Goal: Transaction & Acquisition: Book appointment/travel/reservation

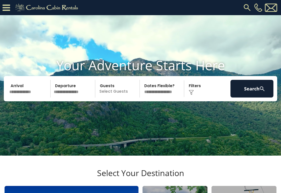
click at [26, 97] on input "text" at bounding box center [29, 89] width 43 height 18
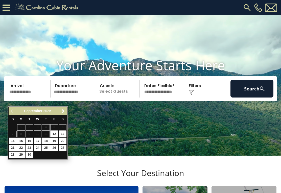
click at [65, 109] on link "Next" at bounding box center [63, 111] width 6 height 6
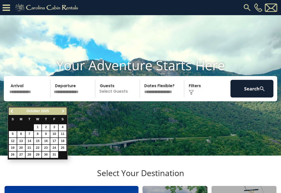
click at [65, 113] on span "Next" at bounding box center [63, 111] width 4 height 4
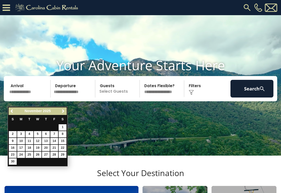
click at [56, 134] on link "7" at bounding box center [54, 134] width 8 height 6
type input "*******"
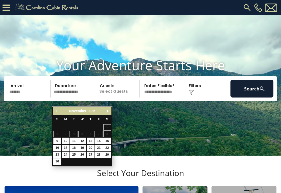
click at [58, 142] on link "9" at bounding box center [57, 141] width 8 height 6
type input "*******"
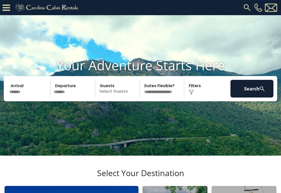
click at [119, 97] on p "Select Guests" at bounding box center [118, 89] width 43 height 18
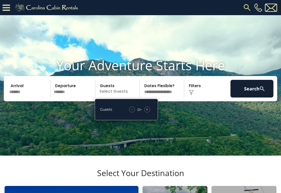
click at [121, 97] on p "Select Guests" at bounding box center [118, 89] width 43 height 18
click at [149, 112] on div "+" at bounding box center [147, 109] width 6 height 6
click at [185, 118] on video at bounding box center [140, 85] width 281 height 140
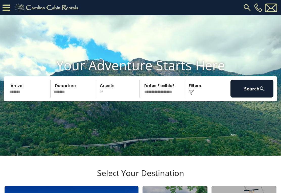
click at [115, 97] on p "1+" at bounding box center [118, 89] width 43 height 18
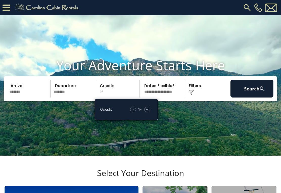
click at [148, 112] on span "+" at bounding box center [147, 109] width 2 height 5
click at [147, 120] on div "Guests - 1 + +" at bounding box center [126, 109] width 63 height 21
click at [148, 112] on span "+" at bounding box center [147, 109] width 2 height 5
click at [148, 112] on div "+" at bounding box center [147, 109] width 6 height 6
click at [145, 112] on div "+" at bounding box center [147, 109] width 6 height 6
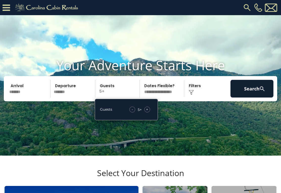
click at [148, 112] on div "+" at bounding box center [147, 109] width 6 height 6
click at [145, 112] on div "+" at bounding box center [147, 109] width 6 height 6
click at [147, 112] on span "+" at bounding box center [147, 109] width 2 height 5
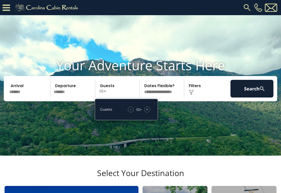
click at [148, 112] on span "+" at bounding box center [147, 109] width 2 height 5
click at [253, 96] on button "Search" at bounding box center [251, 89] width 43 height 18
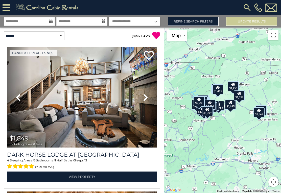
click at [205, 22] on link "Refine Search Filters" at bounding box center [193, 21] width 51 height 9
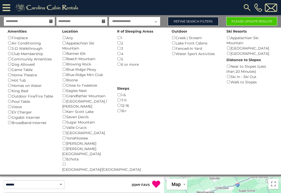
click at [255, 21] on button "Please Update Results" at bounding box center [251, 21] width 51 height 9
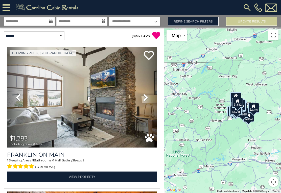
scroll to position [0, 0]
click at [197, 20] on link "Refine Search Filters" at bounding box center [193, 21] width 51 height 9
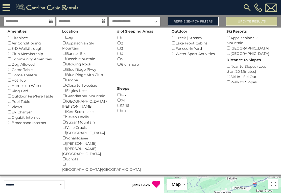
click at [164, 103] on div "12-16 ()" at bounding box center [140, 105] width 47 height 5
click at [68, 51] on div "Banner Elk ()" at bounding box center [85, 53] width 47 height 5
click at [265, 21] on button "Please Update Results" at bounding box center [251, 21] width 51 height 9
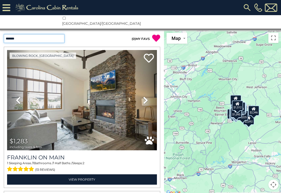
click at [57, 34] on select "**********" at bounding box center [34, 38] width 61 height 9
select select "*********"
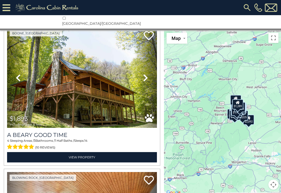
scroll to position [1753, 0]
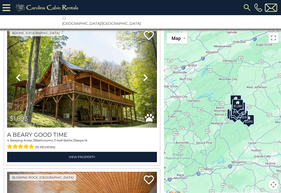
click at [104, 76] on img at bounding box center [82, 77] width 150 height 100
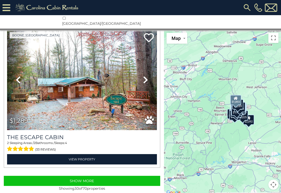
scroll to position [4201, 0]
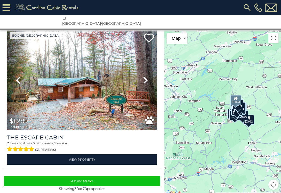
click at [83, 176] on button "Show More" at bounding box center [82, 181] width 156 height 10
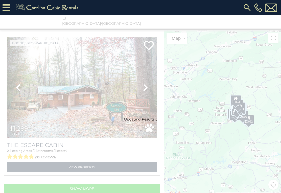
scroll to position [3666, 0]
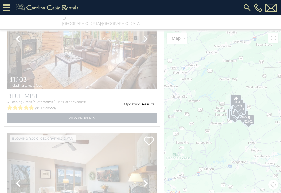
click at [245, 11] on img at bounding box center [246, 7] width 9 height 9
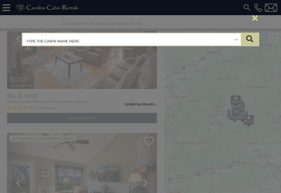
click at [102, 43] on input "text" at bounding box center [131, 39] width 218 height 13
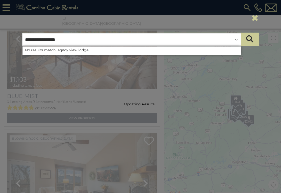
type input "**********"
click at [252, 40] on icon "submit" at bounding box center [249, 38] width 7 height 7
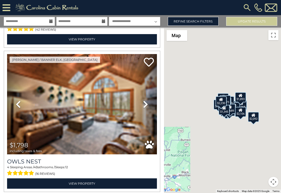
scroll to position [2012, 0]
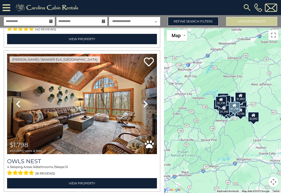
click at [127, 109] on img at bounding box center [82, 104] width 150 height 100
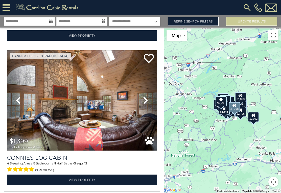
scroll to position [2736, 0]
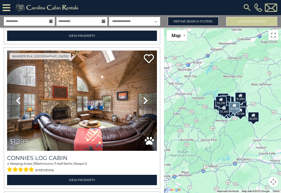
click at [134, 85] on link "Next" at bounding box center [145, 100] width 22 height 100
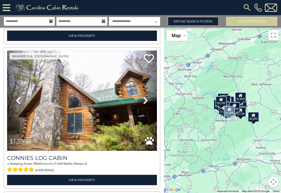
click at [109, 94] on img at bounding box center [82, 100] width 150 height 100
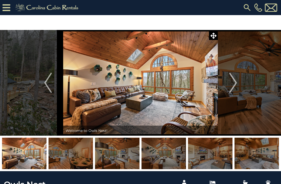
click at [236, 83] on img "Next" at bounding box center [233, 83] width 8 height 20
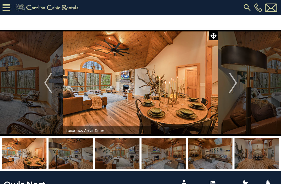
click at [237, 84] on button "Next" at bounding box center [233, 83] width 31 height 106
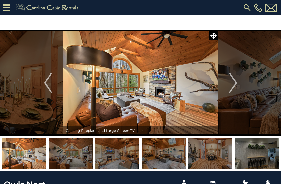
click at [235, 82] on img "Next" at bounding box center [233, 83] width 8 height 20
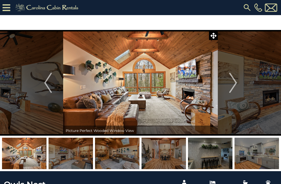
click at [233, 82] on img "Next" at bounding box center [233, 83] width 8 height 20
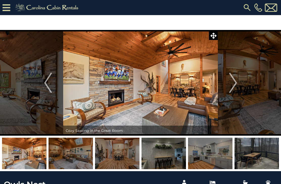
click at [237, 84] on button "Next" at bounding box center [233, 83] width 31 height 106
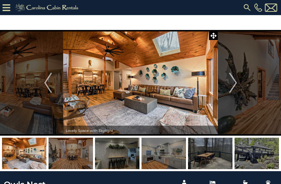
click at [233, 81] on img "Next" at bounding box center [233, 83] width 8 height 20
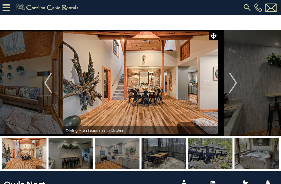
click at [234, 81] on img "Next" at bounding box center [233, 83] width 8 height 20
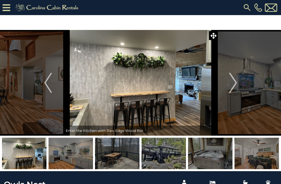
click at [235, 82] on img "Next" at bounding box center [233, 83] width 8 height 20
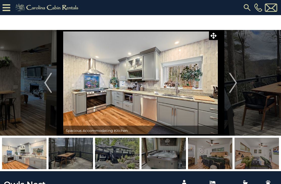
click at [235, 85] on img "Next" at bounding box center [233, 83] width 8 height 20
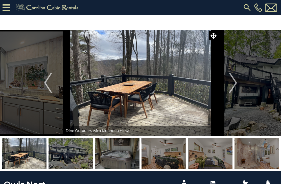
click at [235, 79] on img "Next" at bounding box center [233, 83] width 8 height 20
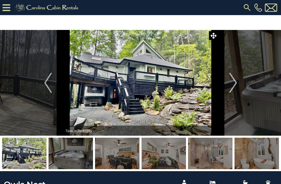
click at [237, 82] on button "Next" at bounding box center [233, 83] width 31 height 106
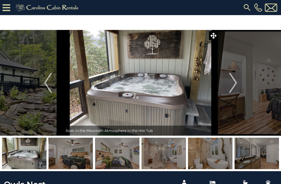
click at [236, 84] on img "Next" at bounding box center [233, 83] width 8 height 20
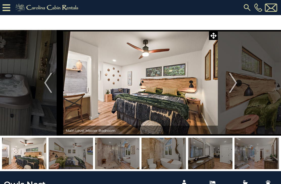
click at [235, 83] on img "Next" at bounding box center [233, 83] width 8 height 20
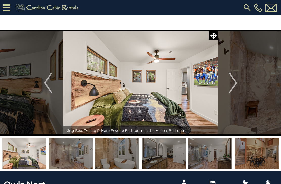
click at [235, 80] on img "Next" at bounding box center [233, 83] width 8 height 20
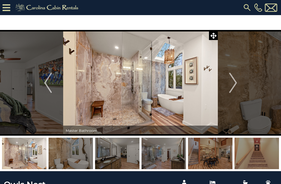
click at [235, 84] on img "Next" at bounding box center [233, 83] width 8 height 20
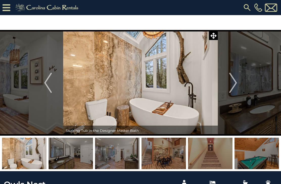
click at [235, 81] on img "Next" at bounding box center [233, 83] width 8 height 20
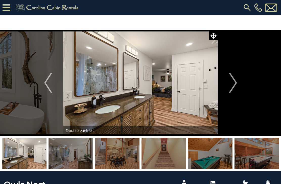
click at [237, 84] on button "Next" at bounding box center [233, 83] width 31 height 106
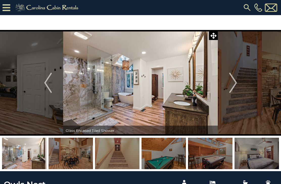
click at [235, 82] on img "Next" at bounding box center [233, 83] width 8 height 20
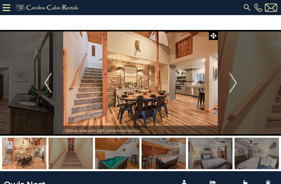
click at [236, 80] on img "Next" at bounding box center [233, 83] width 8 height 20
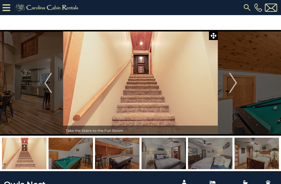
click at [235, 83] on img "Next" at bounding box center [233, 83] width 8 height 20
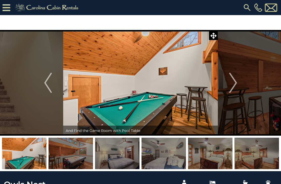
click at [236, 84] on img "Next" at bounding box center [233, 83] width 8 height 20
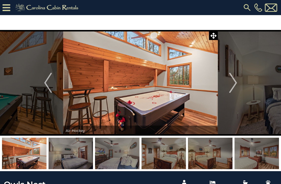
click at [237, 86] on button "Next" at bounding box center [233, 83] width 31 height 106
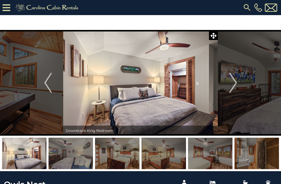
click at [237, 82] on button "Next" at bounding box center [233, 83] width 31 height 106
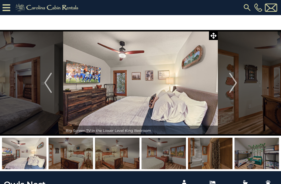
click at [236, 83] on img "Next" at bounding box center [233, 83] width 8 height 20
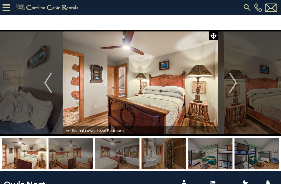
click at [237, 85] on button "Next" at bounding box center [233, 83] width 31 height 106
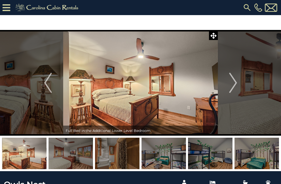
click at [235, 84] on img "Next" at bounding box center [233, 83] width 8 height 20
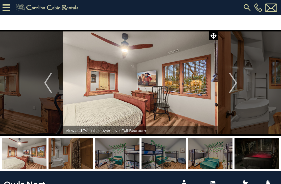
click at [44, 86] on button "Previous" at bounding box center [48, 83] width 31 height 106
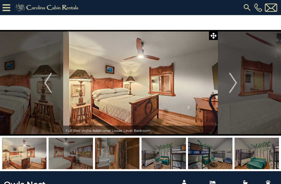
click at [234, 88] on img "Next" at bounding box center [233, 83] width 8 height 20
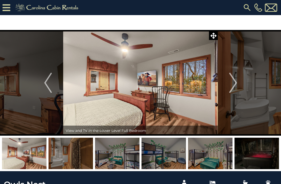
click at [235, 85] on img "Next" at bounding box center [233, 83] width 8 height 20
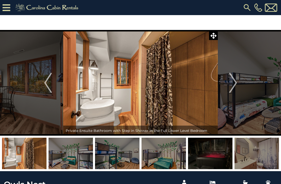
click at [237, 84] on button "Next" at bounding box center [233, 83] width 31 height 106
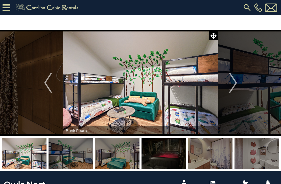
click at [235, 80] on img "Next" at bounding box center [233, 83] width 8 height 20
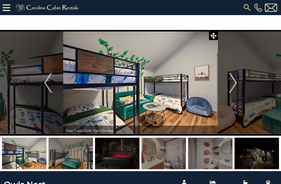
click at [238, 81] on button "Next" at bounding box center [233, 83] width 31 height 106
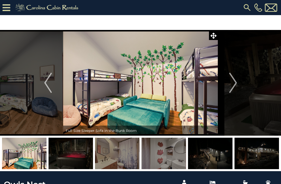
click at [237, 79] on button "Next" at bounding box center [233, 83] width 31 height 106
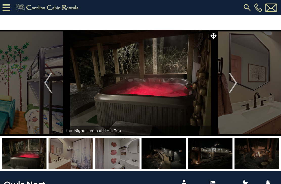
click at [236, 81] on img "Next" at bounding box center [233, 83] width 8 height 20
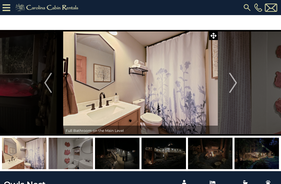
click at [235, 80] on img "Next" at bounding box center [233, 83] width 8 height 20
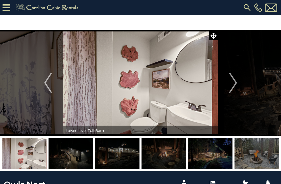
click at [237, 79] on button "Next" at bounding box center [233, 83] width 31 height 106
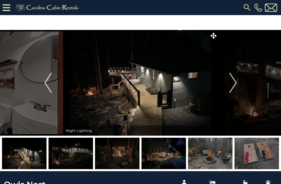
click at [233, 80] on img "Next" at bounding box center [233, 83] width 8 height 20
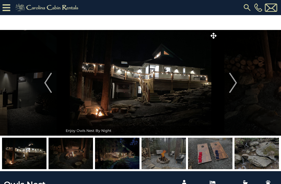
click at [235, 82] on img "Next" at bounding box center [233, 83] width 8 height 20
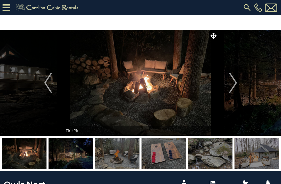
click at [234, 82] on img "Next" at bounding box center [233, 83] width 8 height 20
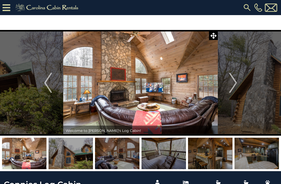
click at [236, 86] on img "Next" at bounding box center [233, 83] width 8 height 20
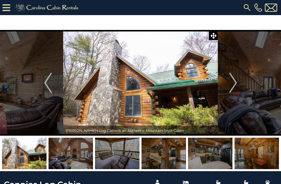
click at [234, 84] on img "Next" at bounding box center [233, 83] width 8 height 20
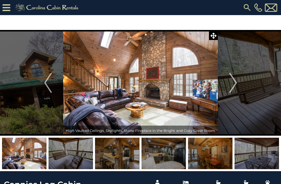
click at [235, 81] on img "Next" at bounding box center [233, 83] width 8 height 20
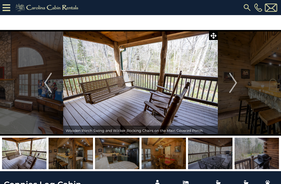
click at [236, 87] on img "Next" at bounding box center [233, 83] width 8 height 20
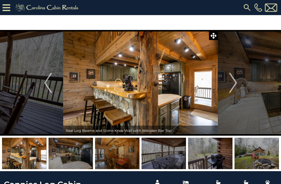
click at [235, 83] on img "Next" at bounding box center [233, 83] width 8 height 20
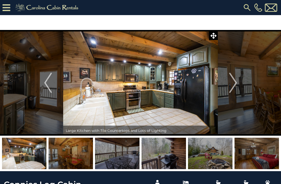
click at [235, 82] on img "Next" at bounding box center [233, 83] width 8 height 20
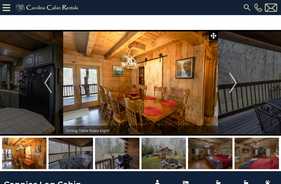
click at [235, 83] on img "Next" at bounding box center [233, 83] width 8 height 20
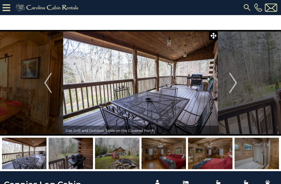
click at [236, 82] on img "Next" at bounding box center [233, 83] width 8 height 20
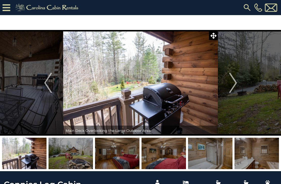
click at [236, 83] on img "Next" at bounding box center [233, 83] width 8 height 20
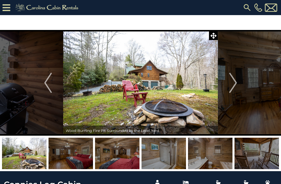
click at [236, 83] on img "Next" at bounding box center [233, 83] width 8 height 20
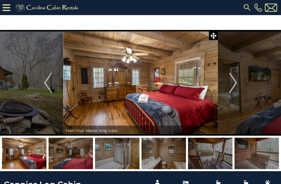
click at [236, 83] on img "Next" at bounding box center [233, 83] width 8 height 20
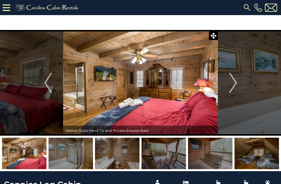
click at [235, 84] on img "Next" at bounding box center [233, 83] width 8 height 20
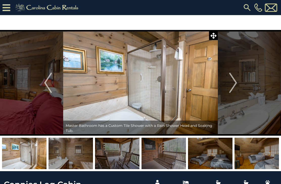
click at [235, 84] on img "Next" at bounding box center [233, 83] width 8 height 20
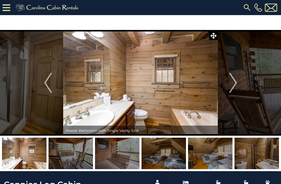
click at [238, 85] on button "Next" at bounding box center [233, 83] width 31 height 106
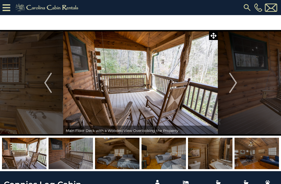
click at [238, 85] on button "Next" at bounding box center [233, 83] width 31 height 106
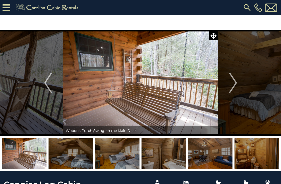
click at [238, 81] on button "Next" at bounding box center [233, 83] width 31 height 106
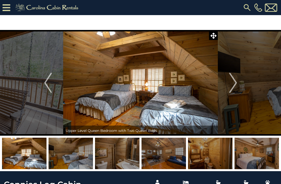
click at [236, 85] on img "Next" at bounding box center [233, 83] width 8 height 20
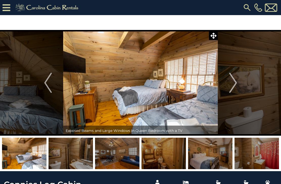
click at [237, 86] on button "Next" at bounding box center [233, 83] width 31 height 106
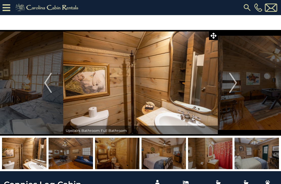
click at [236, 89] on img "Next" at bounding box center [233, 83] width 8 height 20
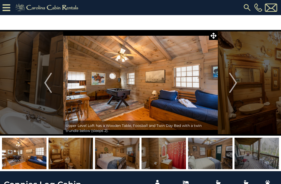
click at [234, 85] on img "Next" at bounding box center [233, 83] width 8 height 20
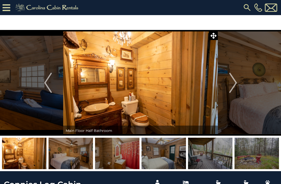
click at [237, 82] on button "Next" at bounding box center [233, 83] width 31 height 106
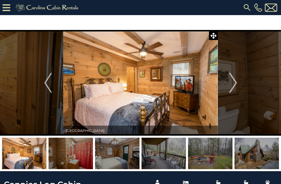
click at [235, 83] on img "Next" at bounding box center [233, 83] width 8 height 20
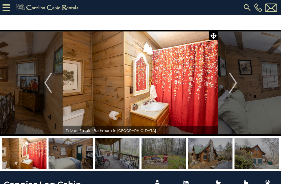
click at [235, 83] on img "Next" at bounding box center [233, 83] width 8 height 20
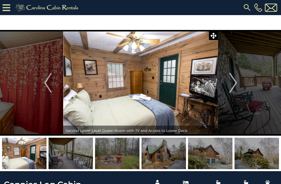
click at [52, 82] on button "Previous" at bounding box center [48, 83] width 31 height 106
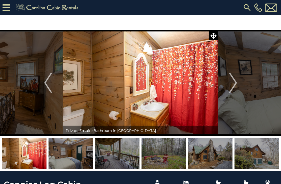
click at [57, 87] on button "Previous" at bounding box center [48, 83] width 31 height 106
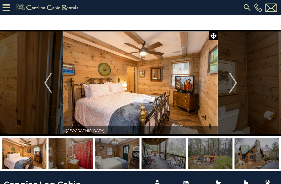
click at [236, 84] on img "Next" at bounding box center [233, 83] width 8 height 20
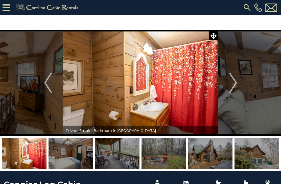
click at [233, 83] on img "Next" at bounding box center [233, 83] width 8 height 20
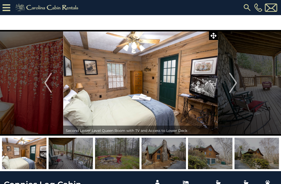
click at [236, 81] on img "Next" at bounding box center [233, 83] width 8 height 20
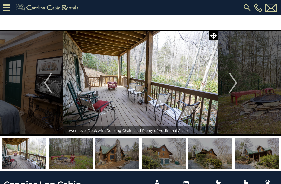
click at [238, 81] on button "Next" at bounding box center [233, 83] width 31 height 106
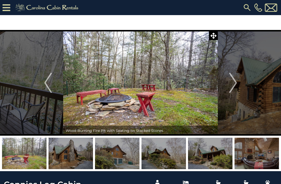
click at [238, 85] on button "Next" at bounding box center [233, 83] width 31 height 106
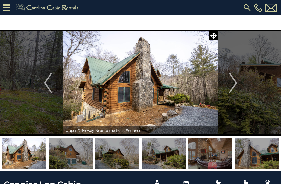
click at [238, 84] on button "Next" at bounding box center [233, 83] width 31 height 106
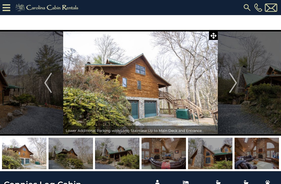
click at [237, 83] on button "Next" at bounding box center [233, 83] width 31 height 106
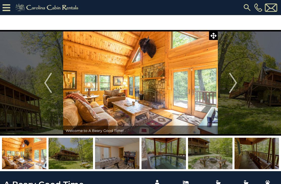
click at [114, 149] on img at bounding box center [117, 154] width 44 height 32
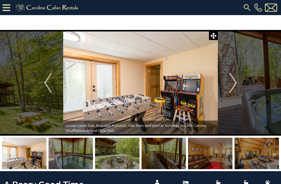
click at [47, 83] on img "Previous" at bounding box center [48, 83] width 8 height 20
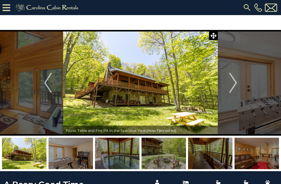
click at [47, 81] on img "Previous" at bounding box center [48, 83] width 8 height 20
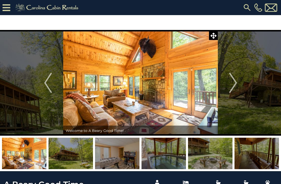
click at [234, 84] on img "Next" at bounding box center [233, 83] width 8 height 20
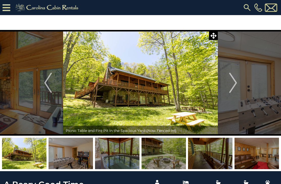
click at [233, 82] on img "Next" at bounding box center [233, 83] width 8 height 20
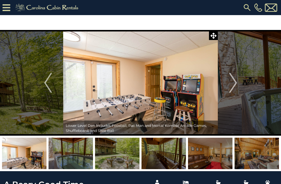
click at [234, 83] on img "Next" at bounding box center [233, 83] width 8 height 20
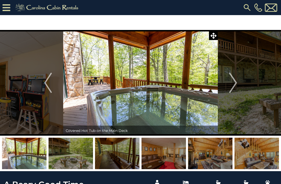
click at [233, 82] on img "Next" at bounding box center [233, 83] width 8 height 20
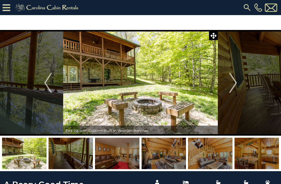
click at [235, 81] on img "Next" at bounding box center [233, 83] width 8 height 20
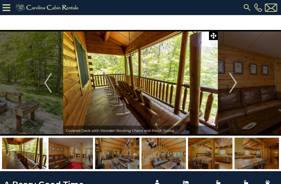
click at [236, 81] on img "Next" at bounding box center [233, 83] width 8 height 20
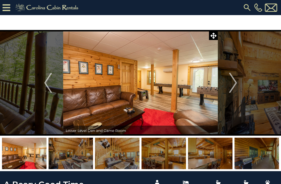
click at [237, 84] on button "Next" at bounding box center [233, 83] width 31 height 106
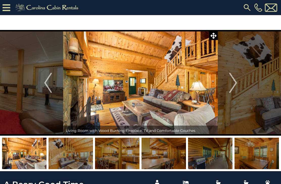
click at [237, 82] on button "Next" at bounding box center [233, 83] width 31 height 106
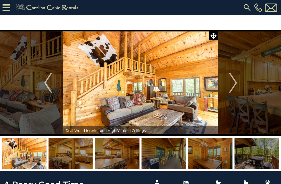
click at [238, 85] on button "Next" at bounding box center [233, 83] width 31 height 106
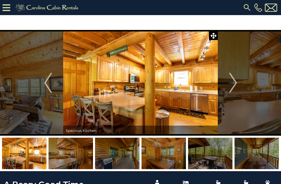
click at [237, 83] on button "Next" at bounding box center [233, 83] width 31 height 106
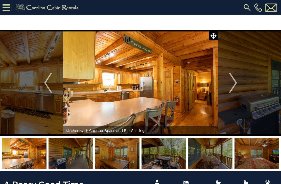
click at [237, 84] on button "Next" at bounding box center [233, 83] width 31 height 106
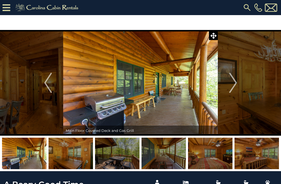
click at [237, 84] on button "Next" at bounding box center [233, 83] width 31 height 106
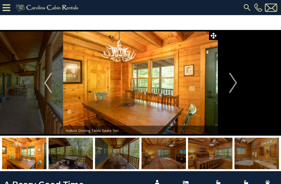
click at [237, 82] on button "Next" at bounding box center [233, 83] width 31 height 106
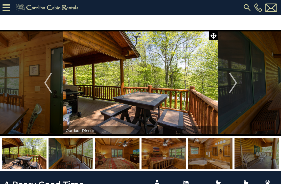
click at [236, 84] on img "Next" at bounding box center [233, 83] width 8 height 20
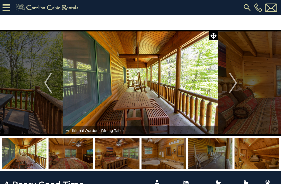
click at [238, 83] on button "Next" at bounding box center [233, 83] width 31 height 106
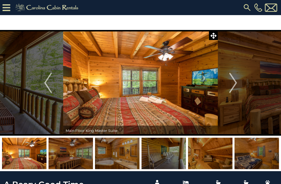
click at [238, 84] on button "Next" at bounding box center [233, 83] width 31 height 106
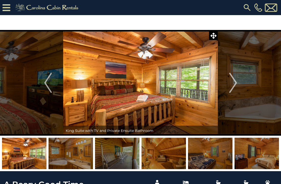
click at [236, 82] on img "Next" at bounding box center [233, 83] width 8 height 20
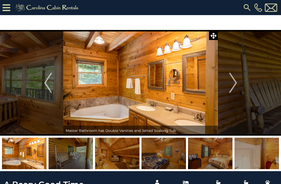
click at [238, 85] on button "Next" at bounding box center [233, 83] width 31 height 106
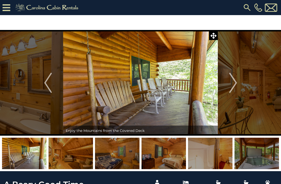
click at [238, 86] on button "Next" at bounding box center [233, 83] width 31 height 106
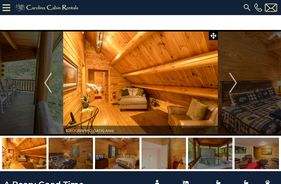
click at [238, 82] on button "Next" at bounding box center [233, 83] width 31 height 106
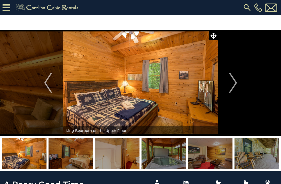
click at [237, 79] on button "Next" at bounding box center [233, 83] width 31 height 106
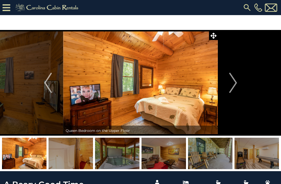
click at [235, 84] on img "Next" at bounding box center [233, 83] width 8 height 20
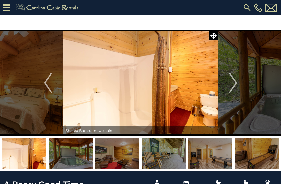
click at [237, 84] on button "Next" at bounding box center [233, 83] width 31 height 106
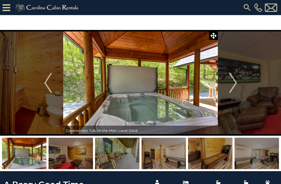
click at [237, 81] on button "Next" at bounding box center [233, 83] width 31 height 106
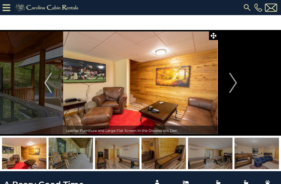
click at [237, 84] on button "Next" at bounding box center [233, 83] width 31 height 106
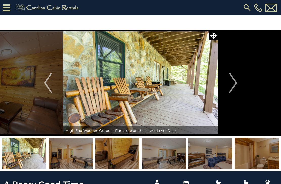
click at [239, 83] on button "Next" at bounding box center [233, 83] width 31 height 106
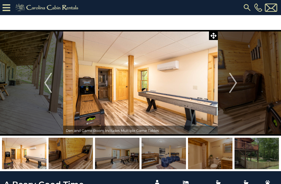
click at [241, 82] on button "Next" at bounding box center [233, 83] width 31 height 106
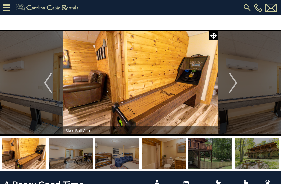
click at [238, 83] on button "Next" at bounding box center [233, 83] width 31 height 106
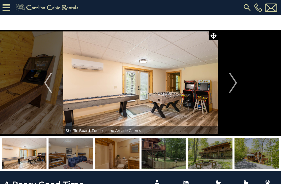
click at [237, 82] on button "Next" at bounding box center [233, 83] width 31 height 106
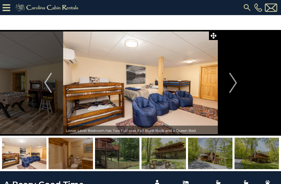
click at [235, 83] on img "Next" at bounding box center [233, 83] width 8 height 20
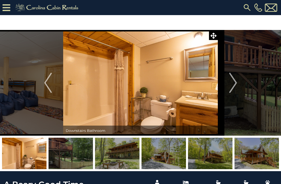
click at [237, 84] on button "Next" at bounding box center [233, 83] width 31 height 106
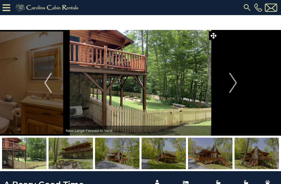
click at [236, 86] on img "Next" at bounding box center [233, 83] width 8 height 20
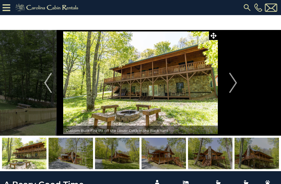
click at [237, 84] on button "Next" at bounding box center [233, 83] width 31 height 106
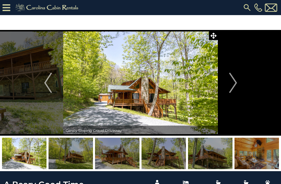
click at [238, 84] on button "Next" at bounding box center [233, 83] width 31 height 106
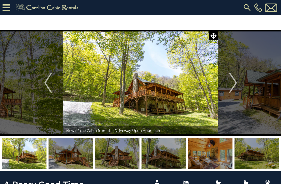
click at [235, 84] on img "Next" at bounding box center [233, 83] width 8 height 20
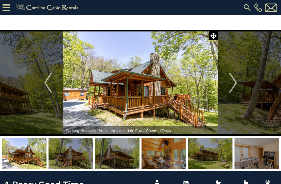
click at [235, 85] on img "Next" at bounding box center [233, 83] width 8 height 20
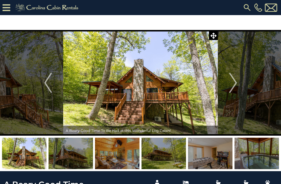
click at [236, 86] on img "Next" at bounding box center [233, 83] width 8 height 20
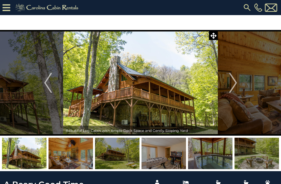
click at [236, 85] on img "Next" at bounding box center [233, 83] width 8 height 20
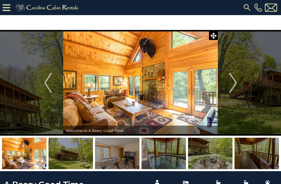
click at [236, 87] on img "Next" at bounding box center [233, 83] width 8 height 20
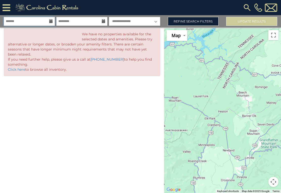
click at [27, 20] on input "text" at bounding box center [29, 21] width 51 height 9
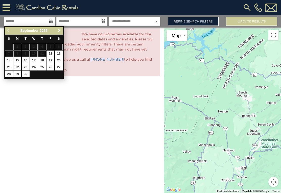
click at [60, 32] on span "Next" at bounding box center [59, 31] width 4 height 4
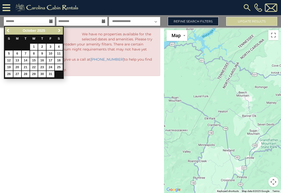
click at [58, 31] on span "Next" at bounding box center [59, 31] width 4 height 4
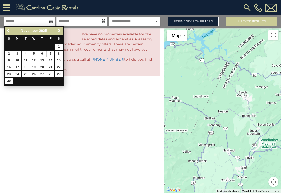
click at [52, 54] on link "7" at bounding box center [50, 53] width 8 height 6
type input "*******"
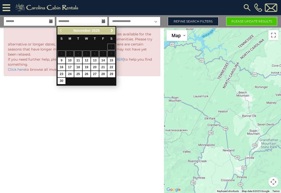
click at [62, 61] on link "9" at bounding box center [62, 60] width 8 height 6
type input "*******"
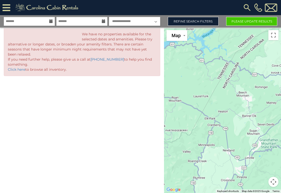
click at [5, 7] on icon at bounding box center [7, 7] width 8 height 9
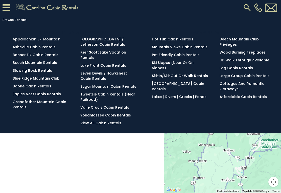
click at [38, 72] on link "Blowing Rock Rentals" at bounding box center [32, 70] width 39 height 5
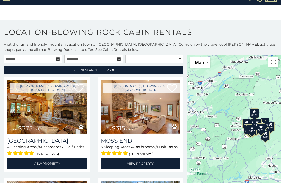
scroll to position [7, 0]
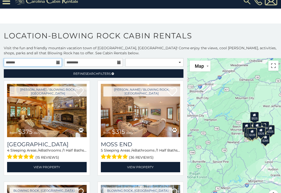
click at [23, 65] on input "text" at bounding box center [33, 62] width 58 height 9
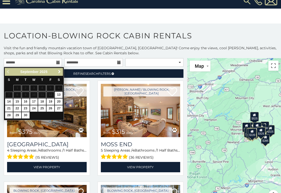
click at [61, 74] on link "Next" at bounding box center [59, 72] width 6 height 6
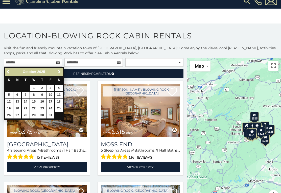
click at [62, 71] on link "Next" at bounding box center [59, 72] width 6 height 6
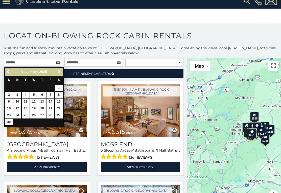
click at [52, 94] on link "7" at bounding box center [50, 95] width 8 height 6
type input "**********"
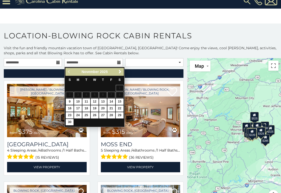
click at [70, 100] on link "9" at bounding box center [70, 101] width 8 height 6
type input "**********"
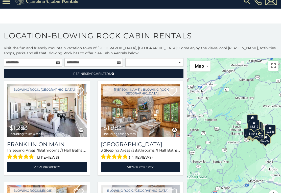
click at [130, 75] on link "Refine Search Filters" at bounding box center [93, 73] width 179 height 9
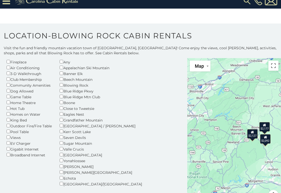
scroll to position [29, 0]
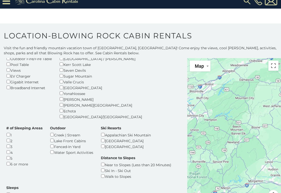
scroll to position [96, 0]
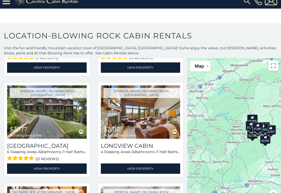
scroll to position [451, 0]
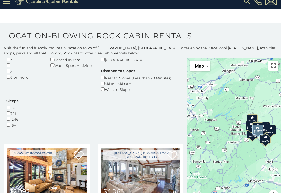
scroll to position [182, 0]
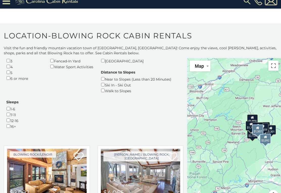
click at [40, 149] on img at bounding box center [46, 175] width 79 height 53
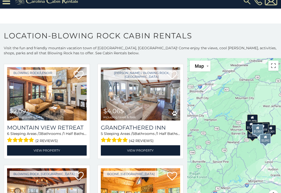
scroll to position [263, 0]
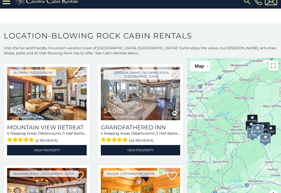
click at [48, 168] on img at bounding box center [46, 194] width 79 height 53
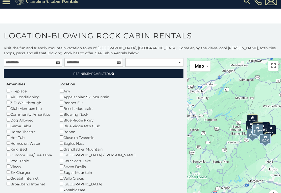
scroll to position [0, 0]
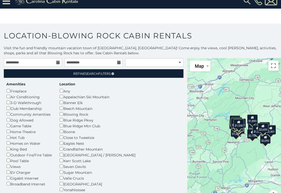
click at [135, 69] on link "Refine Search Filters" at bounding box center [93, 73] width 179 height 9
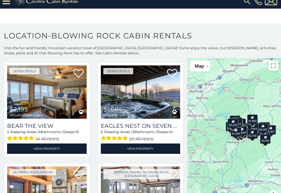
scroll to position [522, 0]
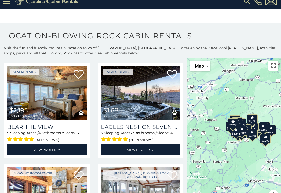
click at [157, 87] on img at bounding box center [140, 92] width 79 height 53
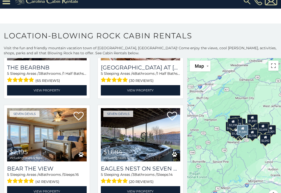
scroll to position [481, 0]
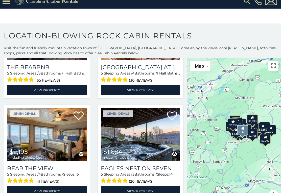
click at [143, 118] on img at bounding box center [140, 134] width 79 height 53
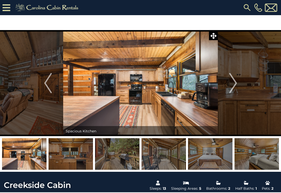
click at [233, 85] on img "Next" at bounding box center [233, 83] width 8 height 20
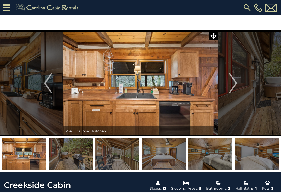
click at [234, 84] on img "Next" at bounding box center [233, 83] width 8 height 20
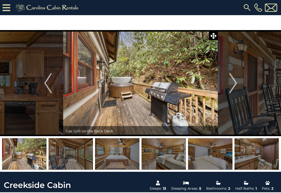
click at [236, 84] on img "Next" at bounding box center [233, 83] width 8 height 20
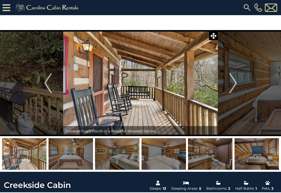
click at [235, 83] on img "Next" at bounding box center [233, 83] width 8 height 20
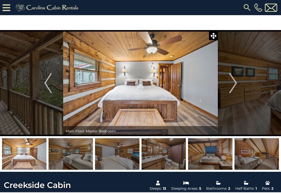
click at [233, 82] on img "Next" at bounding box center [233, 83] width 8 height 20
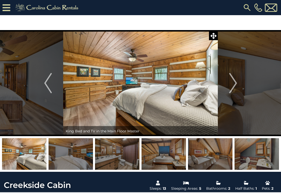
click at [233, 85] on img "Next" at bounding box center [233, 83] width 8 height 20
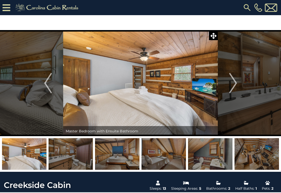
click at [233, 87] on img "Next" at bounding box center [233, 83] width 8 height 20
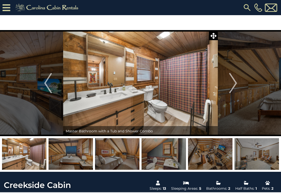
click at [232, 85] on img "Next" at bounding box center [233, 83] width 8 height 20
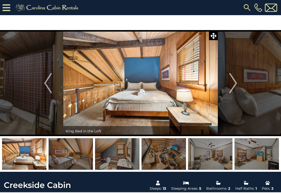
click at [235, 82] on img "Next" at bounding box center [233, 83] width 8 height 20
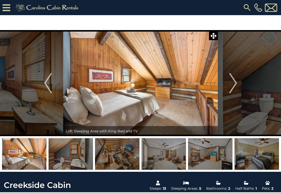
click at [232, 84] on img "Next" at bounding box center [233, 83] width 8 height 20
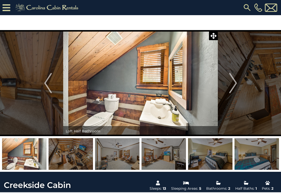
click at [233, 85] on img "Next" at bounding box center [233, 83] width 8 height 20
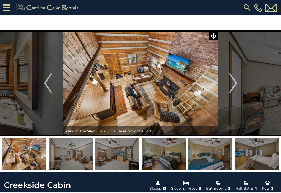
click at [233, 88] on img "Next" at bounding box center [233, 83] width 8 height 20
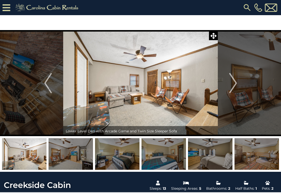
click at [235, 84] on img "Next" at bounding box center [233, 83] width 8 height 20
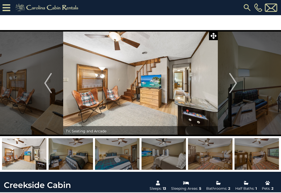
click at [50, 89] on img "Previous" at bounding box center [48, 83] width 8 height 20
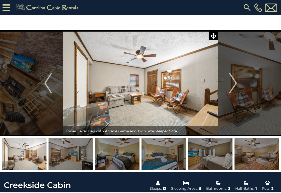
click at [232, 87] on img "Next" at bounding box center [233, 83] width 8 height 20
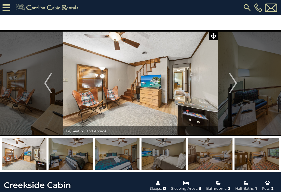
click at [234, 86] on img "Next" at bounding box center [233, 83] width 8 height 20
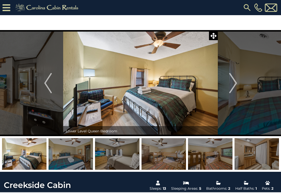
click at [233, 85] on img "Next" at bounding box center [233, 83] width 8 height 20
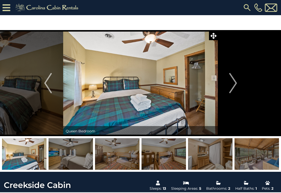
click at [231, 84] on img "Next" at bounding box center [233, 83] width 8 height 20
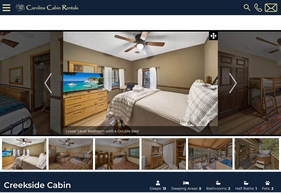
click at [237, 82] on button "Next" at bounding box center [233, 83] width 31 height 106
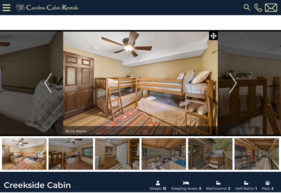
click at [234, 87] on img "Next" at bounding box center [233, 83] width 8 height 20
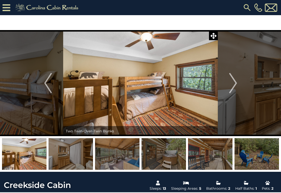
click at [236, 85] on img "Next" at bounding box center [233, 83] width 8 height 20
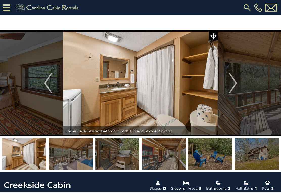
click at [234, 86] on img "Next" at bounding box center [233, 83] width 8 height 20
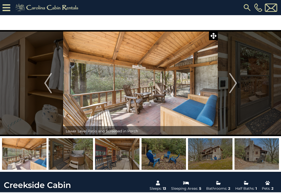
click at [234, 87] on img "Next" at bounding box center [233, 83] width 8 height 20
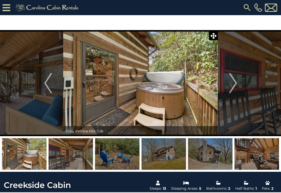
click at [234, 85] on img "Next" at bounding box center [233, 83] width 8 height 20
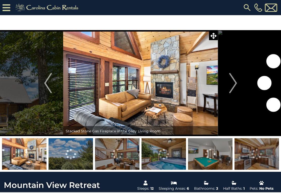
click at [233, 86] on img "Next" at bounding box center [233, 83] width 8 height 20
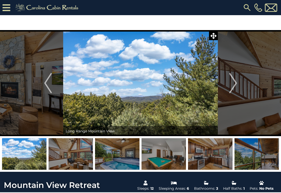
click at [237, 89] on button "Next" at bounding box center [233, 83] width 31 height 106
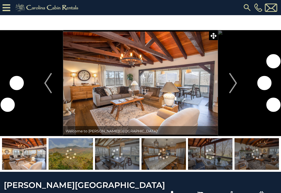
click at [235, 85] on img "Next" at bounding box center [233, 83] width 8 height 20
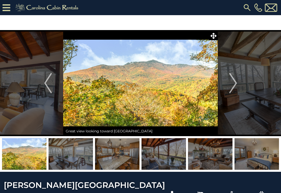
click at [233, 85] on img "Next" at bounding box center [233, 83] width 8 height 20
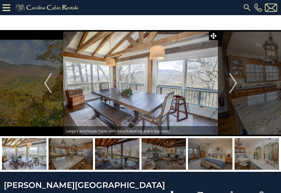
click at [233, 83] on img "Next" at bounding box center [233, 83] width 8 height 20
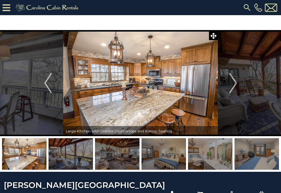
click at [234, 82] on img "Next" at bounding box center [233, 83] width 8 height 20
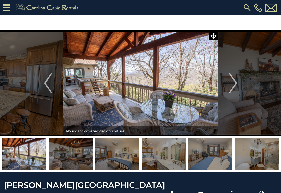
click at [234, 84] on img "Next" at bounding box center [233, 83] width 8 height 20
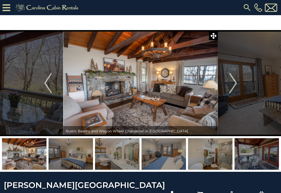
click at [235, 85] on img "Next" at bounding box center [233, 83] width 8 height 20
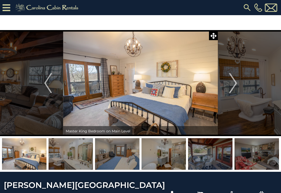
click at [233, 84] on img "Next" at bounding box center [233, 83] width 8 height 20
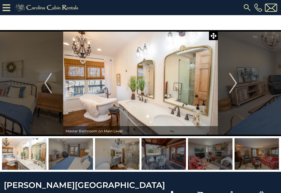
click at [235, 85] on img "Next" at bounding box center [233, 83] width 8 height 20
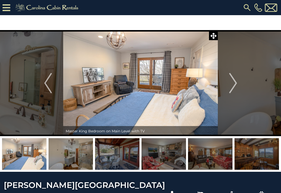
click at [48, 85] on img "Previous" at bounding box center [48, 83] width 8 height 20
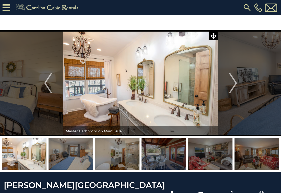
click at [50, 85] on img "Previous" at bounding box center [48, 83] width 8 height 20
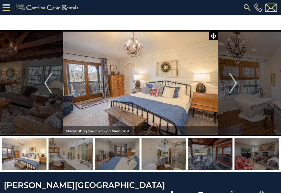
click at [236, 86] on img "Next" at bounding box center [233, 83] width 8 height 20
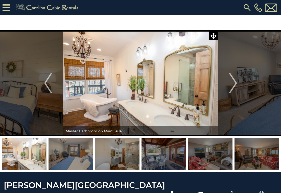
click at [235, 85] on img "Next" at bounding box center [233, 83] width 8 height 20
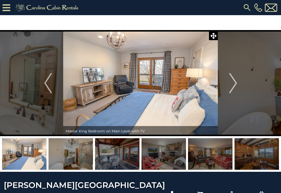
click at [238, 83] on button "Next" at bounding box center [233, 83] width 31 height 106
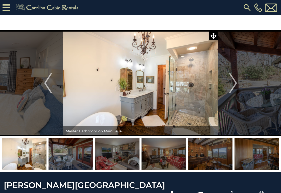
click at [235, 84] on img "Next" at bounding box center [233, 83] width 8 height 20
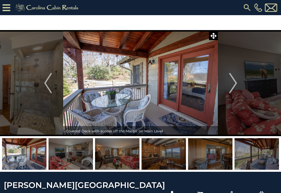
click at [231, 83] on img "Next" at bounding box center [233, 83] width 8 height 20
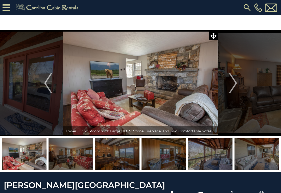
click at [235, 84] on img "Next" at bounding box center [233, 83] width 8 height 20
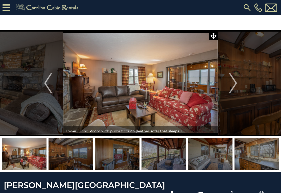
click at [233, 87] on img "Next" at bounding box center [233, 83] width 8 height 20
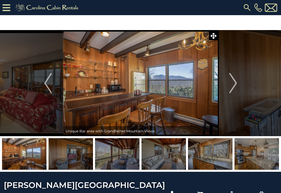
click at [234, 83] on img "Next" at bounding box center [233, 83] width 8 height 20
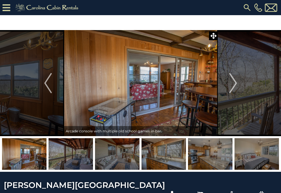
click at [234, 82] on img "Next" at bounding box center [233, 83] width 8 height 20
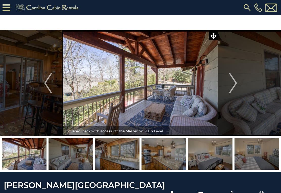
click at [234, 83] on img "Next" at bounding box center [233, 83] width 8 height 20
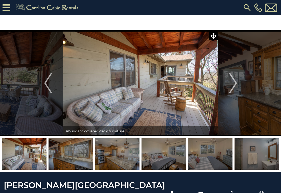
click at [236, 82] on img "Next" at bounding box center [233, 83] width 8 height 20
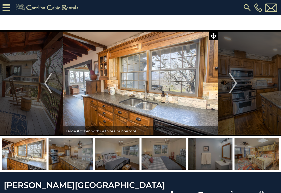
click at [235, 85] on img "Next" at bounding box center [233, 83] width 8 height 20
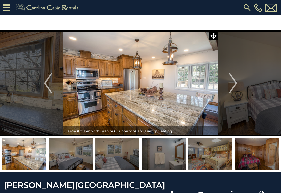
click at [234, 84] on img "Next" at bounding box center [233, 83] width 8 height 20
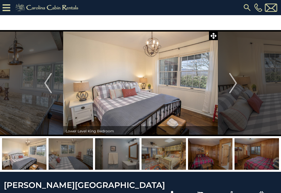
click at [233, 84] on img "Next" at bounding box center [233, 83] width 8 height 20
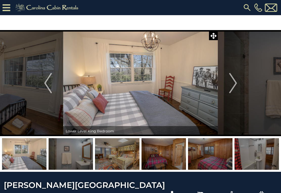
click at [235, 83] on img "Next" at bounding box center [233, 83] width 8 height 20
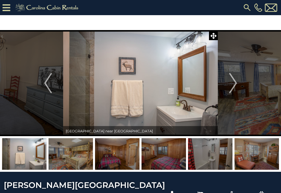
click at [236, 85] on img "Next" at bounding box center [233, 83] width 8 height 20
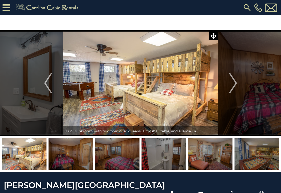
click at [235, 84] on img "Next" at bounding box center [233, 83] width 8 height 20
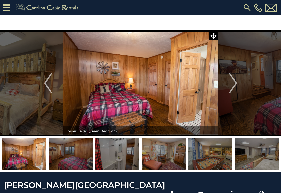
click at [236, 82] on img "Next" at bounding box center [233, 83] width 8 height 20
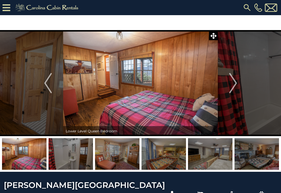
click at [235, 85] on img "Next" at bounding box center [233, 83] width 8 height 20
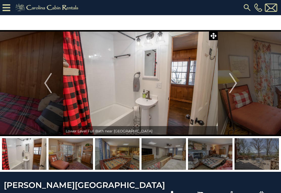
click at [236, 86] on img "Next" at bounding box center [233, 83] width 8 height 20
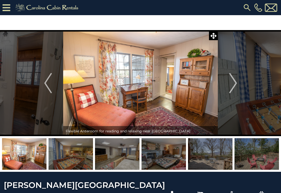
click at [236, 86] on img "Next" at bounding box center [233, 83] width 8 height 20
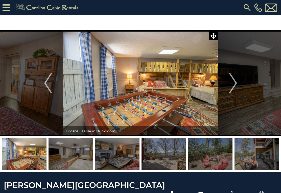
click at [236, 83] on img "Next" at bounding box center [233, 83] width 8 height 20
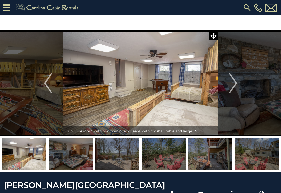
click at [236, 83] on img "Next" at bounding box center [233, 83] width 8 height 20
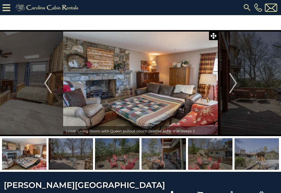
click at [234, 86] on img "Next" at bounding box center [233, 83] width 8 height 20
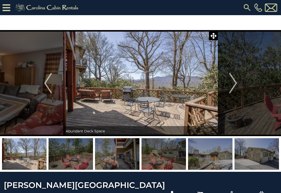
click at [235, 85] on img "Next" at bounding box center [233, 83] width 8 height 20
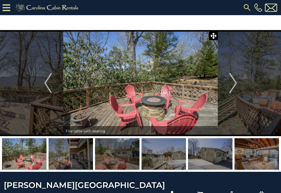
click at [234, 85] on img "Next" at bounding box center [233, 83] width 8 height 20
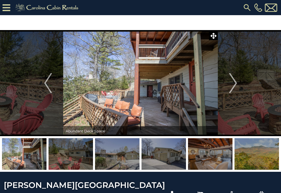
click at [235, 86] on img "Next" at bounding box center [233, 83] width 8 height 20
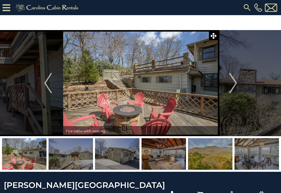
click at [235, 82] on img "Next" at bounding box center [233, 83] width 8 height 20
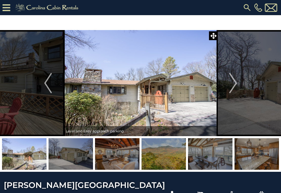
click at [236, 84] on img "Next" at bounding box center [233, 83] width 8 height 20
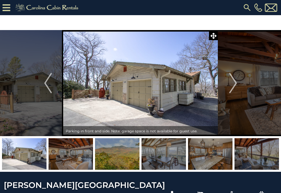
click at [233, 89] on img "Next" at bounding box center [233, 83] width 8 height 20
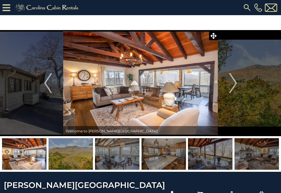
click at [235, 85] on img "Next" at bounding box center [233, 83] width 8 height 20
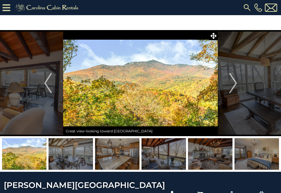
click at [234, 90] on img "Next" at bounding box center [233, 83] width 8 height 20
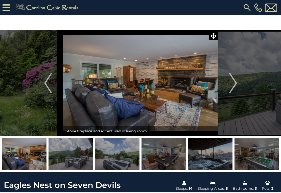
click at [234, 83] on img "Next" at bounding box center [233, 83] width 8 height 20
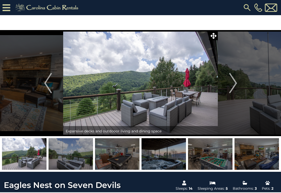
click at [236, 83] on img "Next" at bounding box center [233, 83] width 8 height 20
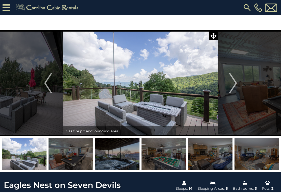
click at [237, 85] on button "Next" at bounding box center [233, 83] width 31 height 106
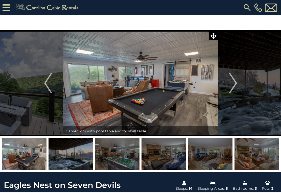
click at [236, 83] on img "Next" at bounding box center [233, 83] width 8 height 20
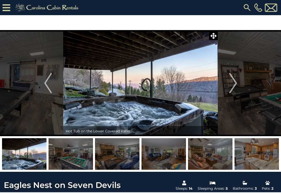
click at [235, 83] on img "Next" at bounding box center [233, 83] width 8 height 20
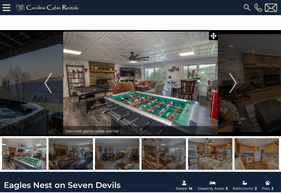
click at [235, 85] on img "Next" at bounding box center [233, 83] width 8 height 20
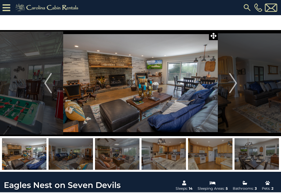
click at [236, 81] on img "Next" at bounding box center [233, 83] width 8 height 20
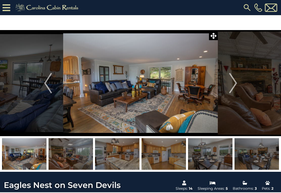
click at [235, 83] on img "Next" at bounding box center [233, 83] width 8 height 20
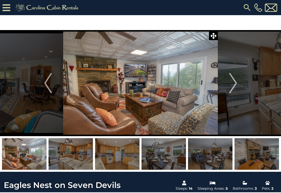
click at [235, 84] on img "Next" at bounding box center [233, 83] width 8 height 20
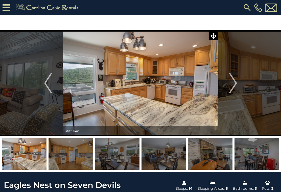
click at [236, 85] on img "Next" at bounding box center [233, 83] width 8 height 20
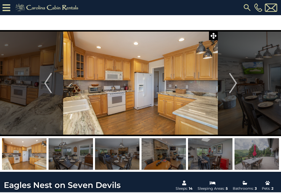
click at [235, 87] on img "Next" at bounding box center [233, 83] width 8 height 20
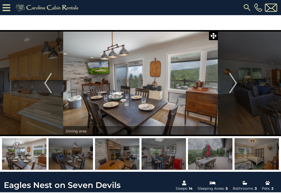
click at [236, 83] on img "Next" at bounding box center [233, 83] width 8 height 20
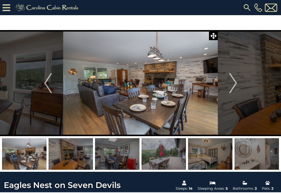
click at [234, 87] on img "Next" at bounding box center [233, 83] width 8 height 20
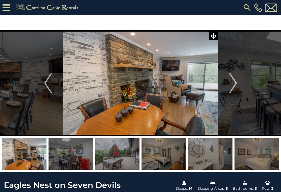
click at [236, 84] on img "Next" at bounding box center [233, 83] width 8 height 20
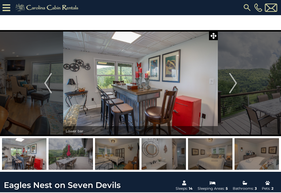
click at [230, 79] on img "Next" at bounding box center [233, 83] width 8 height 20
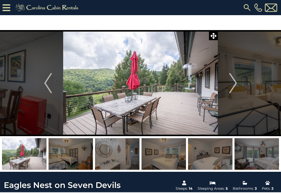
click at [231, 83] on img "Next" at bounding box center [233, 83] width 8 height 20
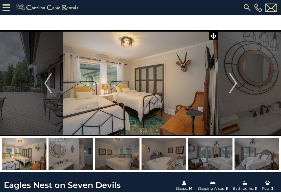
click at [233, 82] on img "Next" at bounding box center [233, 83] width 8 height 20
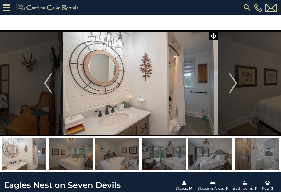
click at [233, 90] on img "Next" at bounding box center [233, 83] width 8 height 20
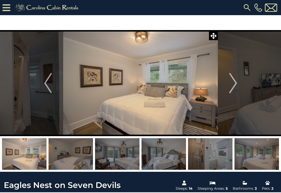
click at [234, 85] on img "Next" at bounding box center [233, 83] width 8 height 20
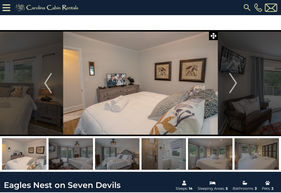
click at [233, 85] on img "Next" at bounding box center [233, 83] width 8 height 20
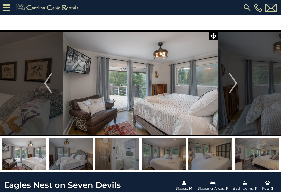
click at [236, 86] on img "Next" at bounding box center [233, 83] width 8 height 20
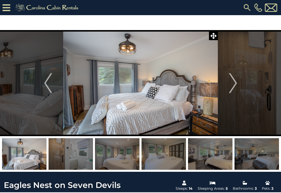
click at [236, 87] on img "Next" at bounding box center [233, 83] width 8 height 20
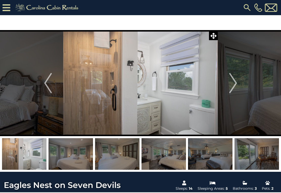
click at [235, 88] on img "Next" at bounding box center [233, 83] width 8 height 20
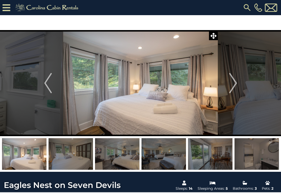
click at [237, 85] on button "Next" at bounding box center [233, 83] width 31 height 106
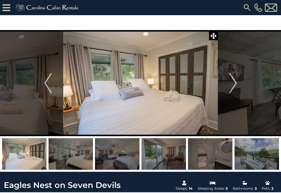
click at [236, 89] on img "Next" at bounding box center [233, 83] width 8 height 20
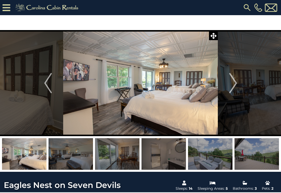
click at [50, 83] on img "Previous" at bounding box center [48, 83] width 8 height 20
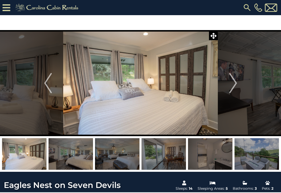
click at [231, 86] on img "Next" at bounding box center [233, 83] width 8 height 20
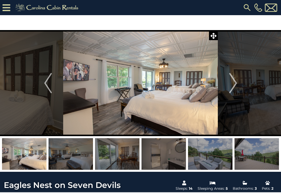
click at [236, 82] on img "Next" at bounding box center [233, 83] width 8 height 20
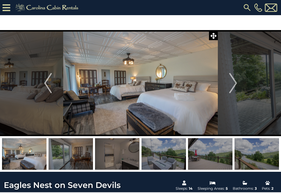
click at [236, 84] on img "Next" at bounding box center [233, 83] width 8 height 20
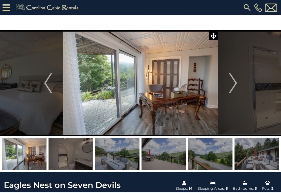
click at [238, 84] on button "Next" at bounding box center [233, 83] width 31 height 106
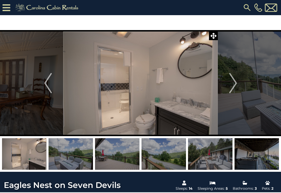
click at [236, 87] on img "Next" at bounding box center [233, 83] width 8 height 20
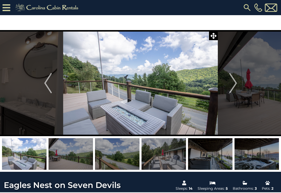
click at [238, 83] on button "Next" at bounding box center [233, 83] width 31 height 106
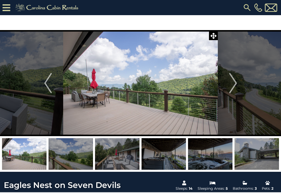
click at [237, 83] on button "Next" at bounding box center [233, 83] width 31 height 106
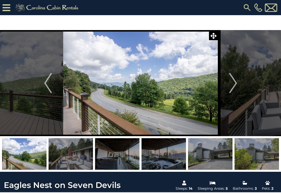
click at [239, 84] on button "Next" at bounding box center [233, 83] width 31 height 106
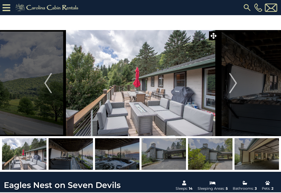
click at [235, 83] on img "Next" at bounding box center [233, 83] width 8 height 20
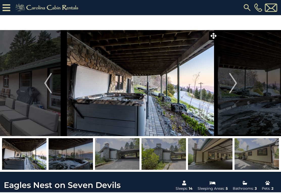
click at [236, 83] on img "Next" at bounding box center [233, 83] width 8 height 20
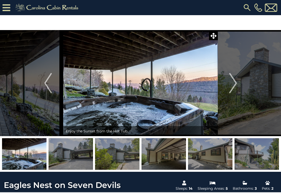
click at [237, 82] on button "Next" at bounding box center [233, 83] width 31 height 106
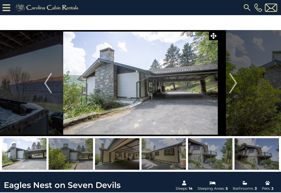
click at [234, 83] on img "Next" at bounding box center [233, 83] width 8 height 20
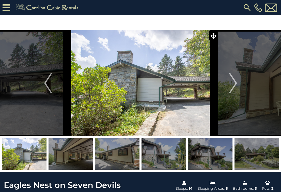
click at [234, 83] on img "Next" at bounding box center [233, 83] width 8 height 20
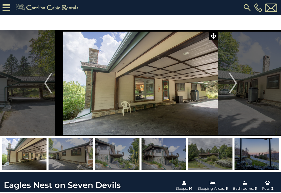
click at [236, 83] on img "Next" at bounding box center [233, 83] width 8 height 20
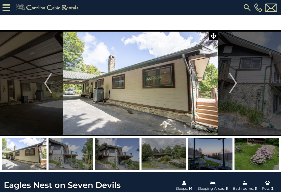
click at [236, 86] on img "Next" at bounding box center [233, 83] width 8 height 20
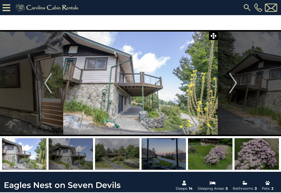
click at [237, 83] on button "Next" at bounding box center [233, 83] width 31 height 106
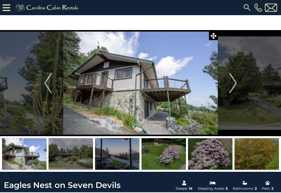
click at [237, 84] on button "Next" at bounding box center [233, 83] width 31 height 106
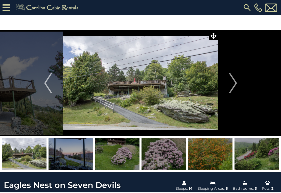
click at [236, 85] on img "Next" at bounding box center [233, 83] width 8 height 20
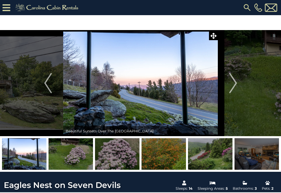
click at [236, 85] on img "Next" at bounding box center [233, 83] width 8 height 20
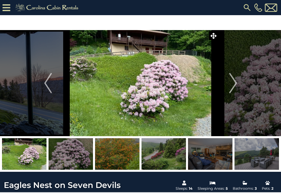
click at [237, 83] on button "Next" at bounding box center [233, 83] width 31 height 106
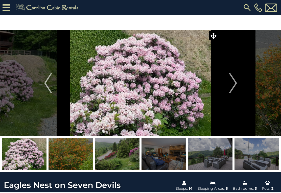
click at [237, 84] on button "Next" at bounding box center [233, 83] width 31 height 106
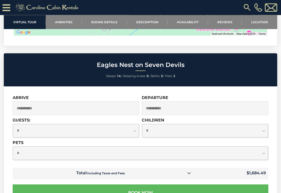
scroll to position [1875, 0]
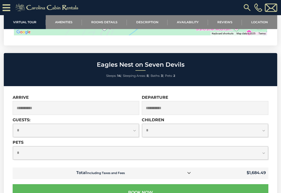
click at [135, 137] on select "**********" at bounding box center [76, 130] width 126 height 13
select select "**"
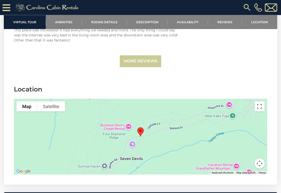
scroll to position [1736, 0]
click at [260, 168] on button "Map camera controls" at bounding box center [259, 163] width 10 height 10
click at [247, 168] on button "Zoom out" at bounding box center [246, 163] width 10 height 10
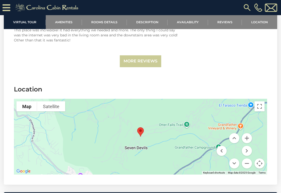
click at [250, 168] on button "Zoom out" at bounding box center [246, 163] width 10 height 10
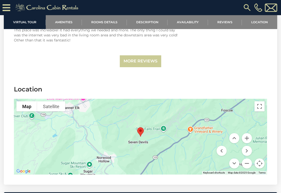
click at [250, 168] on button "Zoom out" at bounding box center [246, 163] width 10 height 10
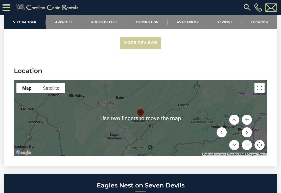
scroll to position [1755, 0]
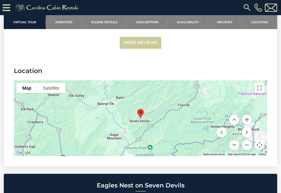
click at [248, 125] on button "Zoom in" at bounding box center [246, 120] width 10 height 10
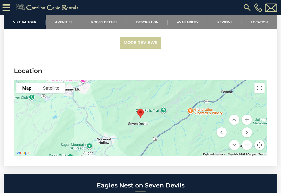
click at [247, 137] on button "Move right" at bounding box center [246, 132] width 10 height 10
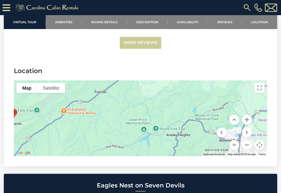
click at [235, 150] on button "Move down" at bounding box center [234, 145] width 10 height 10
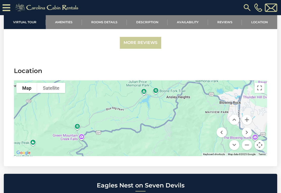
click at [235, 125] on button "Move up" at bounding box center [234, 120] width 10 height 10
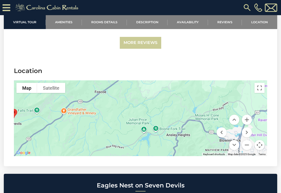
click at [222, 137] on button "Move left" at bounding box center [221, 132] width 10 height 10
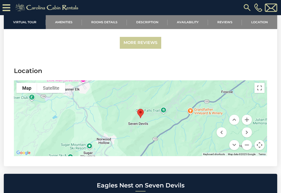
click at [234, 150] on button "Move down" at bounding box center [234, 145] width 10 height 10
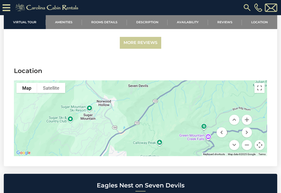
click at [235, 150] on button "Move down" at bounding box center [234, 145] width 10 height 10
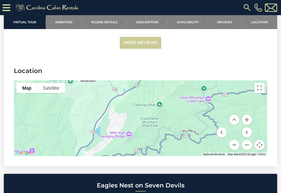
click at [234, 125] on button "Move up" at bounding box center [234, 120] width 10 height 10
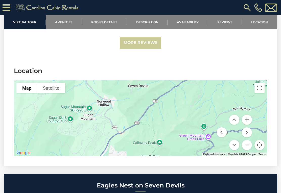
click at [249, 137] on button "Move right" at bounding box center [246, 132] width 10 height 10
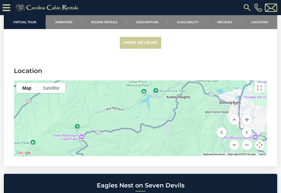
click at [234, 125] on button "Move up" at bounding box center [234, 120] width 10 height 10
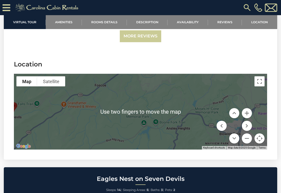
scroll to position [1761, 0]
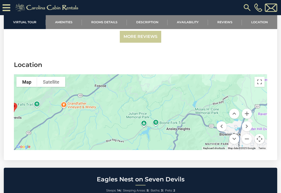
click at [248, 131] on button "Move right" at bounding box center [246, 126] width 10 height 10
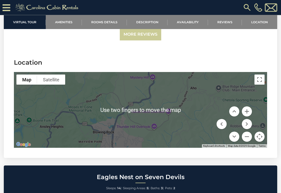
scroll to position [1763, 0]
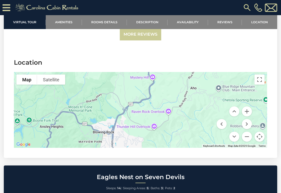
click at [235, 142] on button "Move down" at bounding box center [234, 136] width 10 height 10
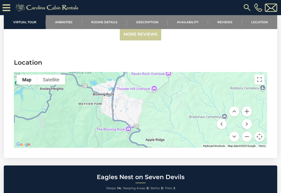
click at [235, 142] on button "Move down" at bounding box center [234, 136] width 10 height 10
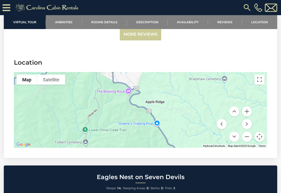
click at [232, 116] on button "Move up" at bounding box center [234, 111] width 10 height 10
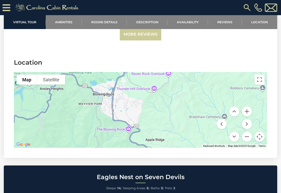
click at [221, 129] on button "Move left" at bounding box center [221, 124] width 10 height 10
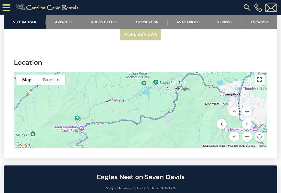
click at [222, 129] on button "Move left" at bounding box center [221, 124] width 10 height 10
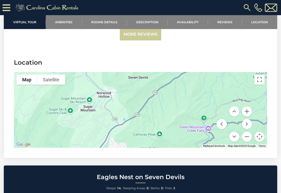
click at [235, 116] on button "Move up" at bounding box center [234, 111] width 10 height 10
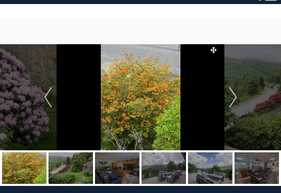
scroll to position [0, 0]
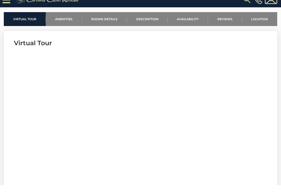
scroll to position [170, 0]
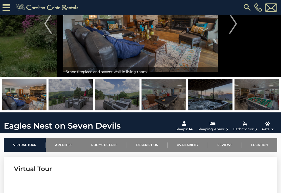
scroll to position [48, 0]
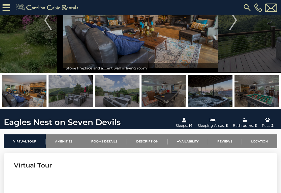
click at [261, 146] on link "Location" at bounding box center [258, 141] width 35 height 14
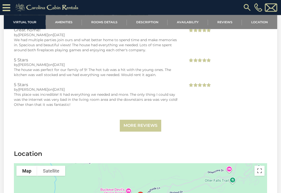
scroll to position [1656, 0]
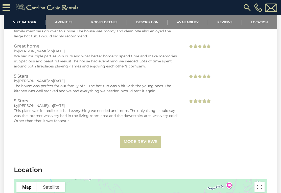
click at [158, 148] on link "More Reviews" at bounding box center [140, 142] width 41 height 12
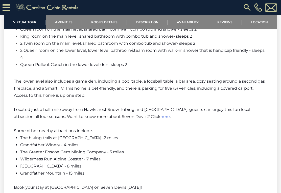
scroll to position [1219, 0]
click at [251, 122] on p at bounding box center [140, 123] width 253 height 7
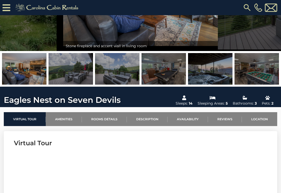
scroll to position [69, 0]
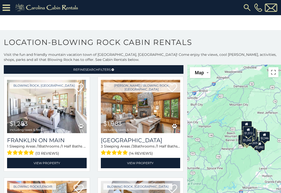
scroll to position [8, 0]
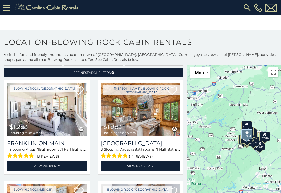
click at [156, 110] on img at bounding box center [140, 109] width 79 height 53
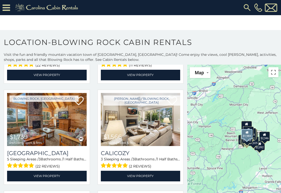
scroll to position [807, 0]
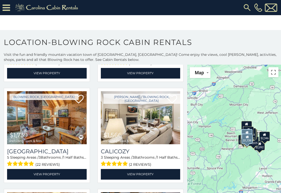
click at [55, 124] on img at bounding box center [46, 117] width 79 height 53
click at [55, 117] on img at bounding box center [46, 117] width 79 height 53
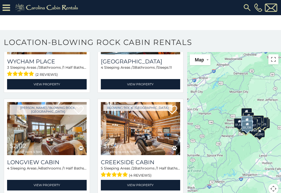
scroll to position [2903, 0]
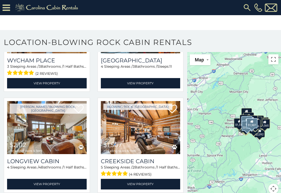
click at [143, 127] on img at bounding box center [140, 127] width 79 height 53
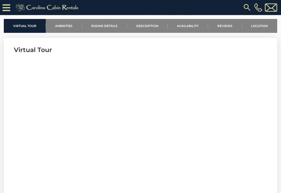
scroll to position [164, 0]
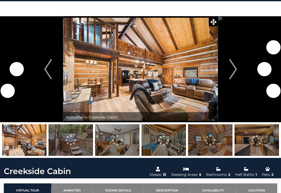
scroll to position [14, 0]
